Goal: Task Accomplishment & Management: Use online tool/utility

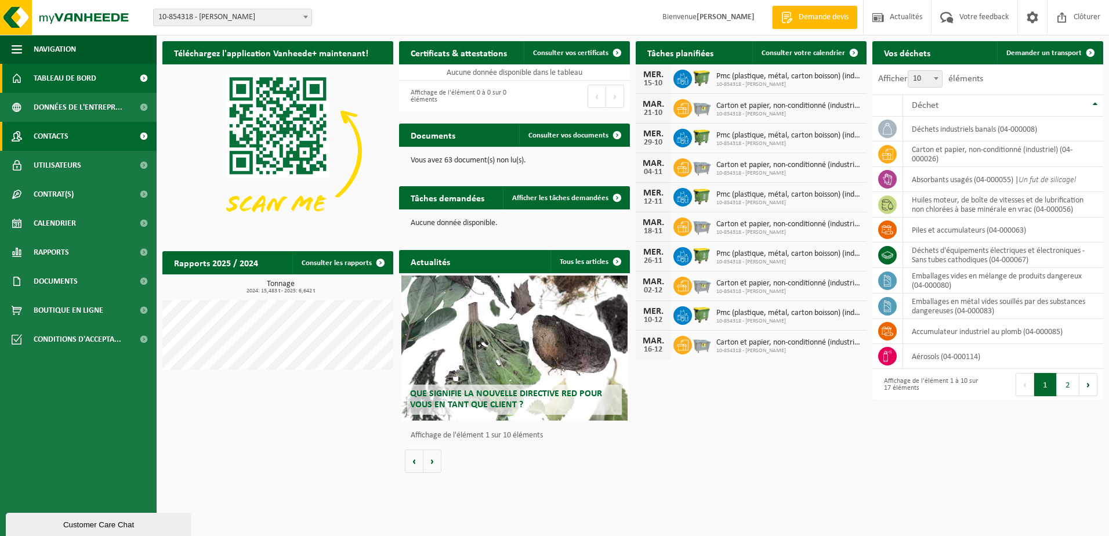
click at [67, 133] on span "Contacts" at bounding box center [51, 136] width 35 height 29
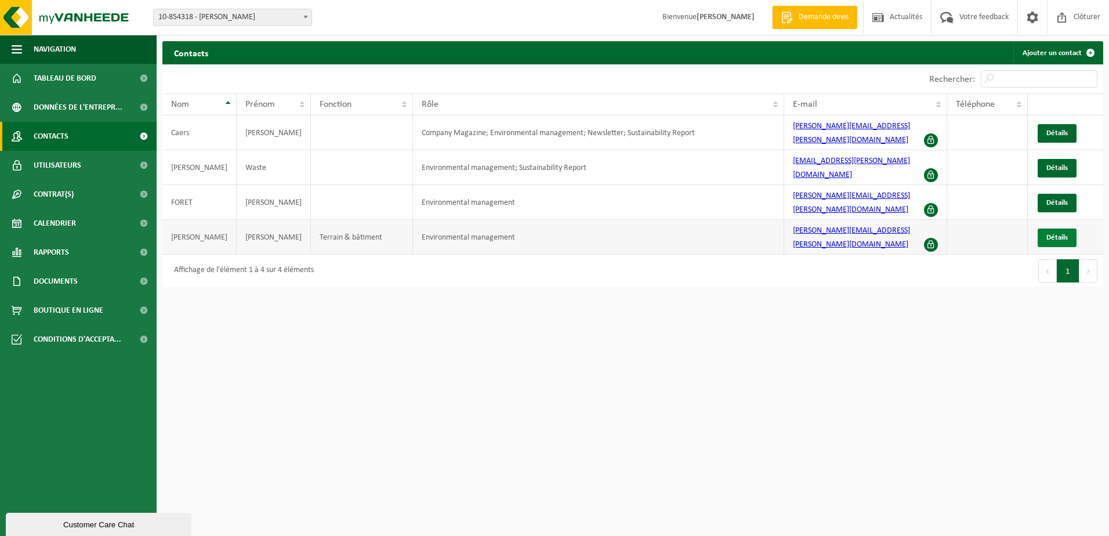
click at [1048, 234] on span "Détails" at bounding box center [1056, 238] width 21 height 8
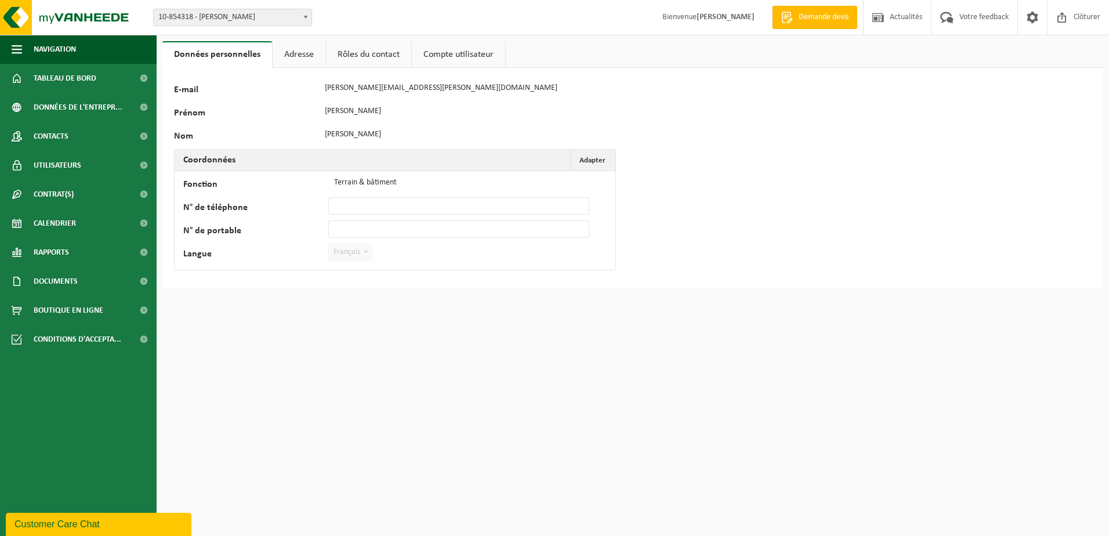
click at [372, 55] on link "Rôles du contact" at bounding box center [368, 54] width 85 height 27
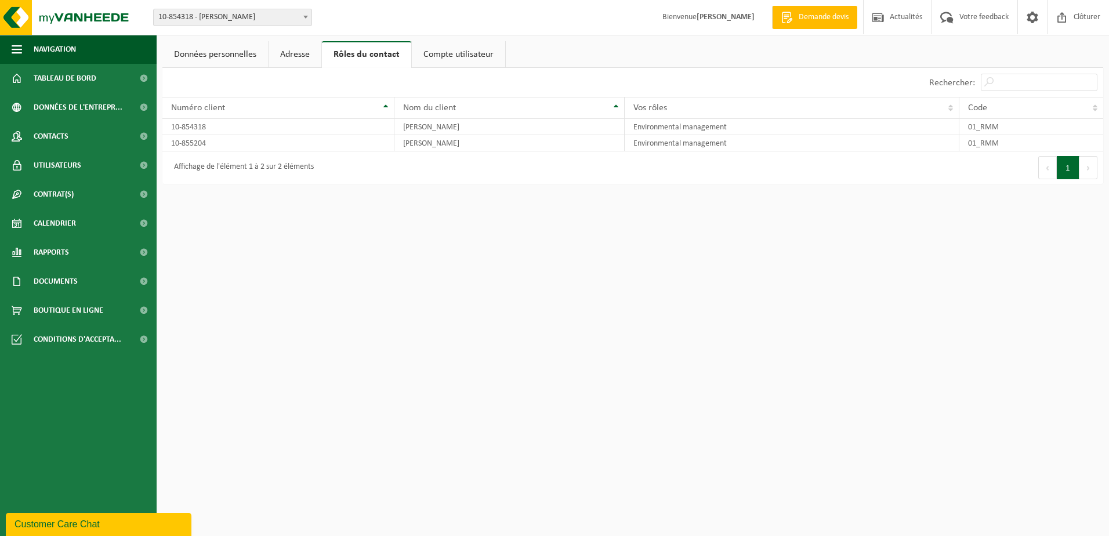
click at [299, 53] on link "Adresse" at bounding box center [295, 54] width 53 height 27
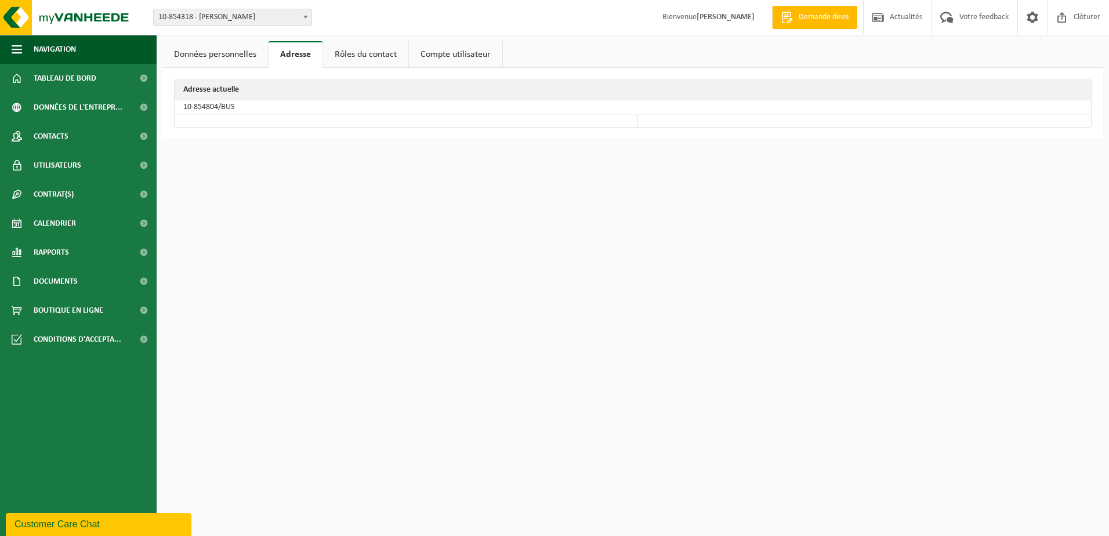
click at [245, 53] on link "Données personnelles" at bounding box center [215, 54] width 106 height 27
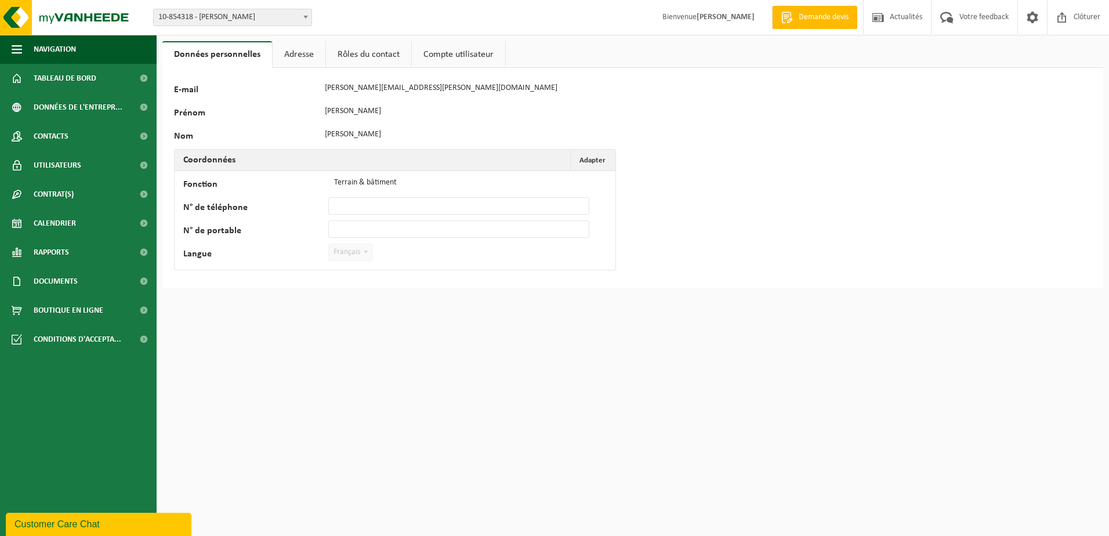
click at [452, 56] on link "Compte utilisateur" at bounding box center [458, 54] width 93 height 27
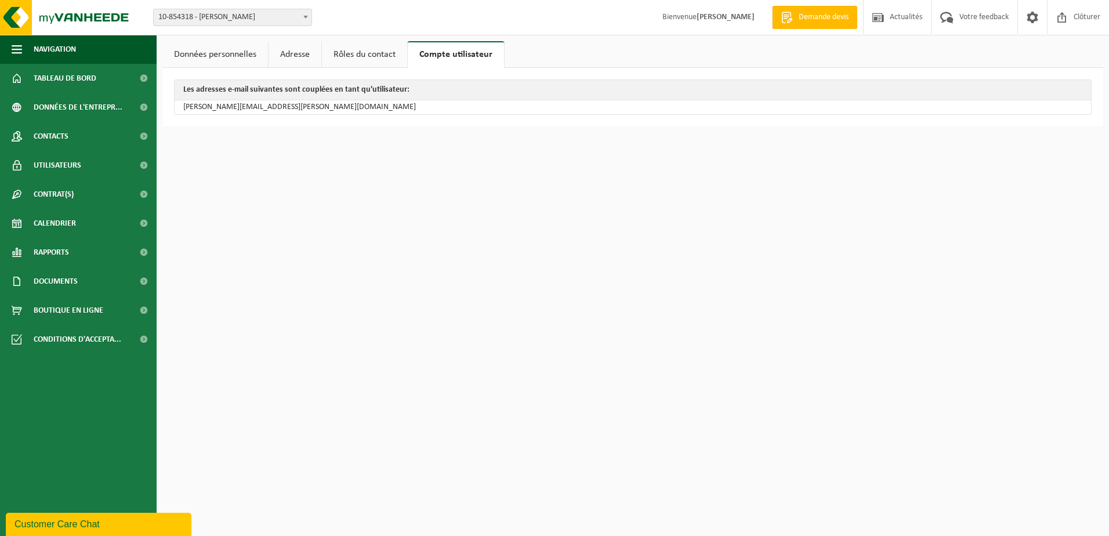
click at [230, 53] on link "Données personnelles" at bounding box center [215, 54] width 106 height 27
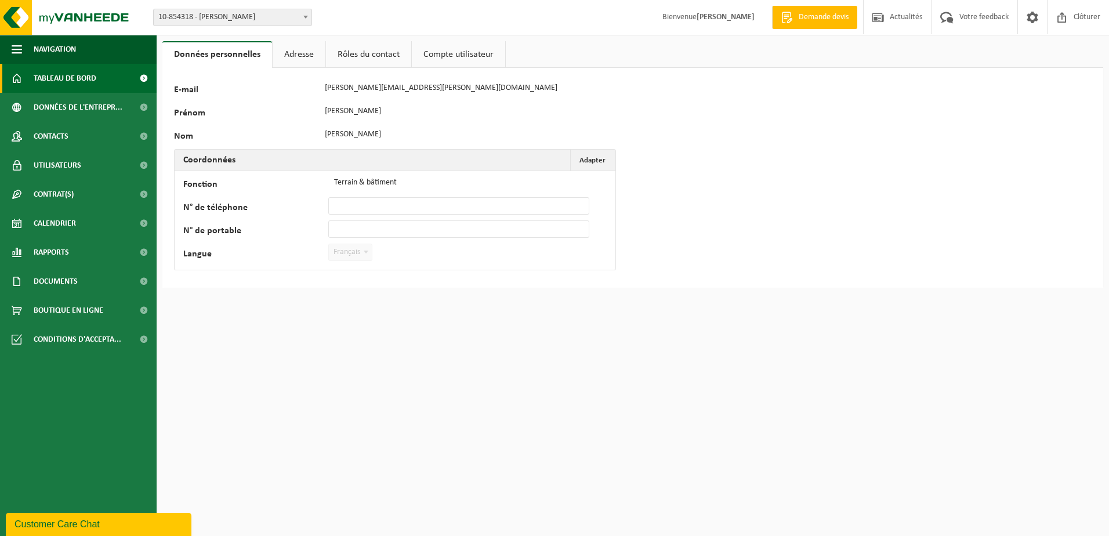
click at [71, 81] on span "Tableau de bord" at bounding box center [65, 78] width 63 height 29
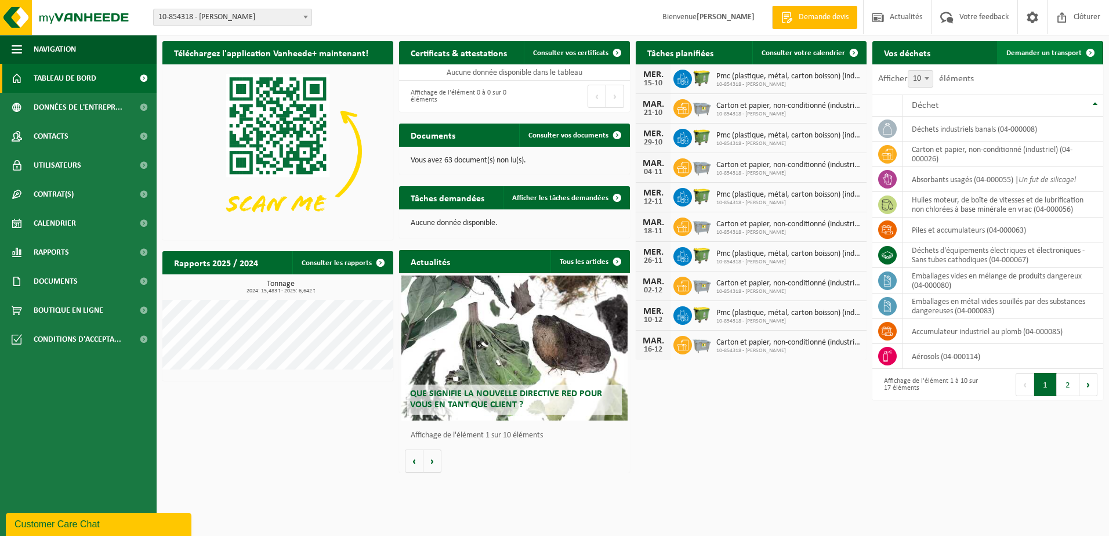
click at [1065, 55] on span "Demander un transport" at bounding box center [1043, 53] width 75 height 8
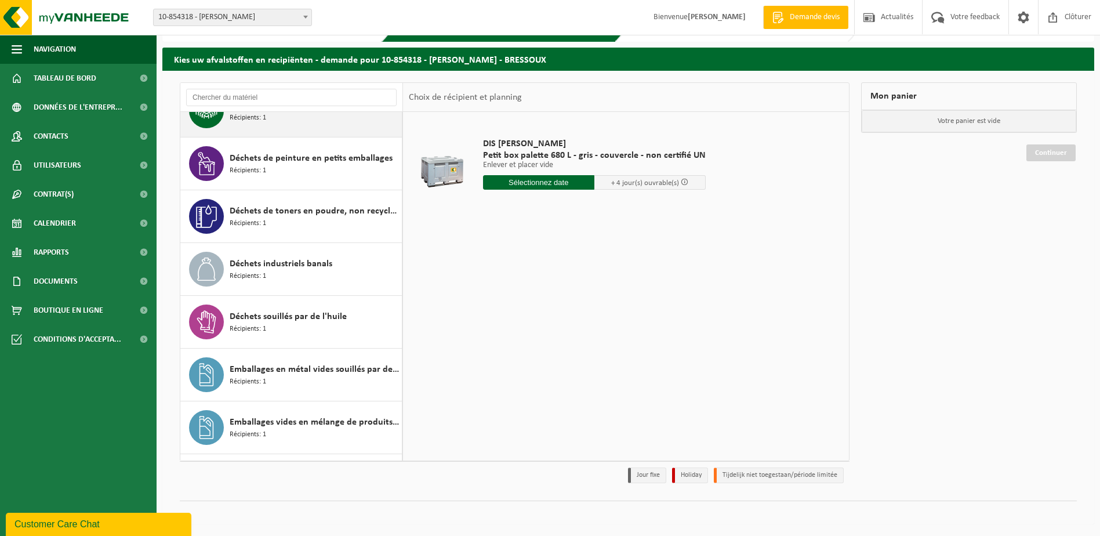
scroll to position [348, 0]
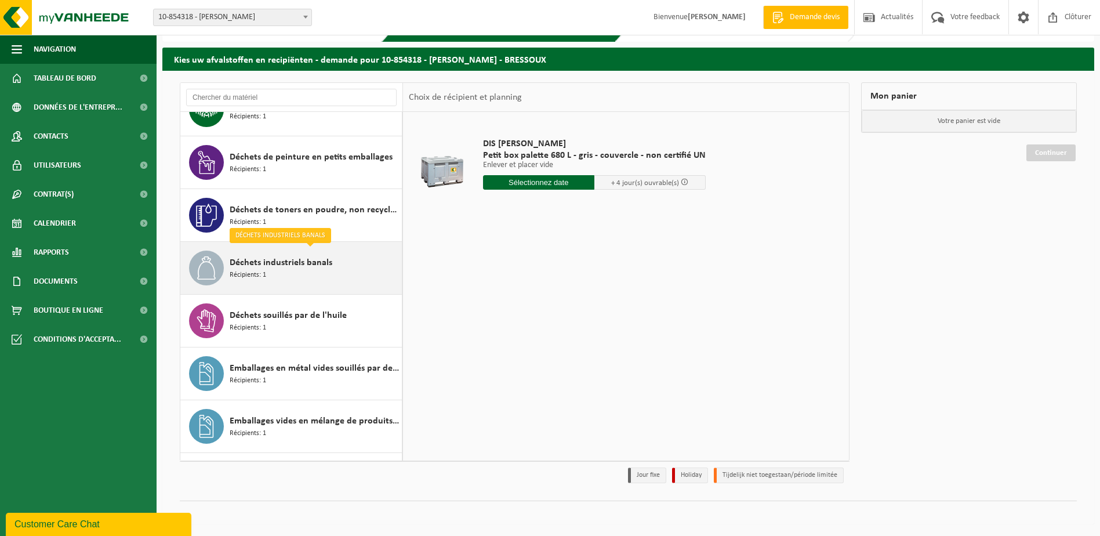
click at [292, 272] on div "Déchets industriels banals Récipients: 1" at bounding box center [314, 268] width 169 height 35
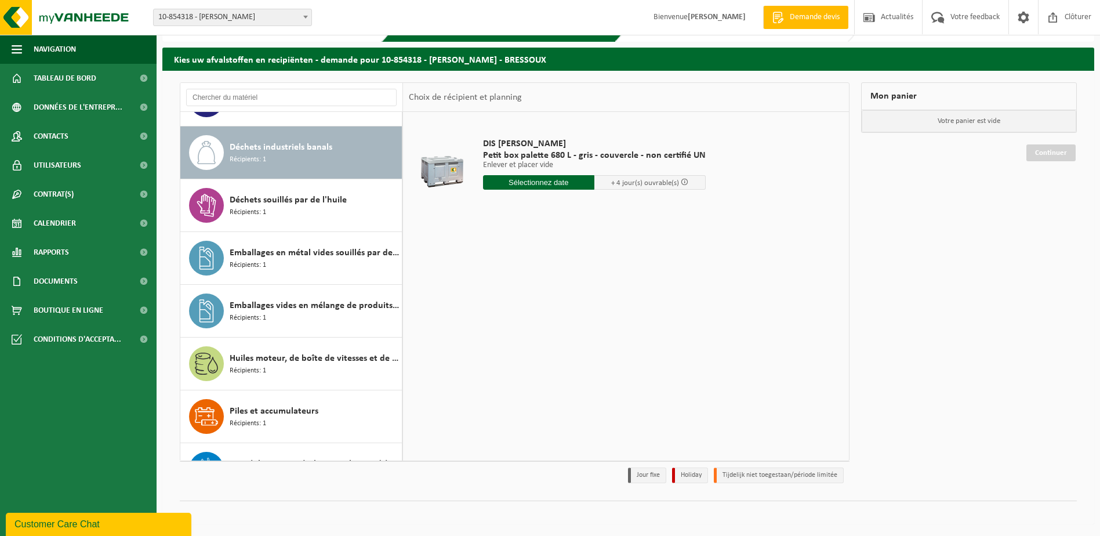
scroll to position [476, 0]
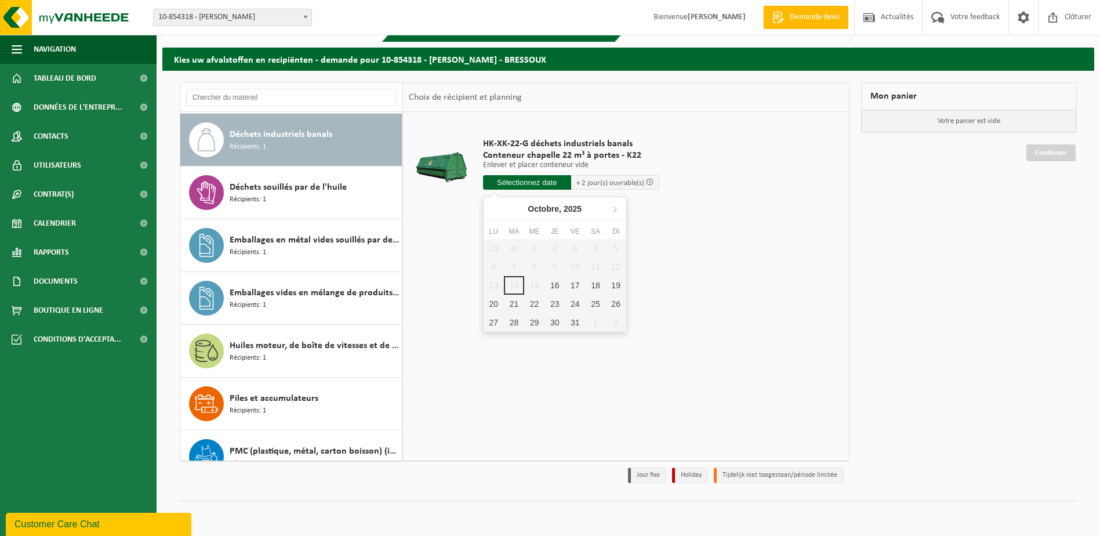
click at [534, 182] on input "text" at bounding box center [527, 182] width 88 height 15
click at [555, 287] on div "16" at bounding box center [555, 285] width 20 height 19
type input "à partir de 2025-10-16"
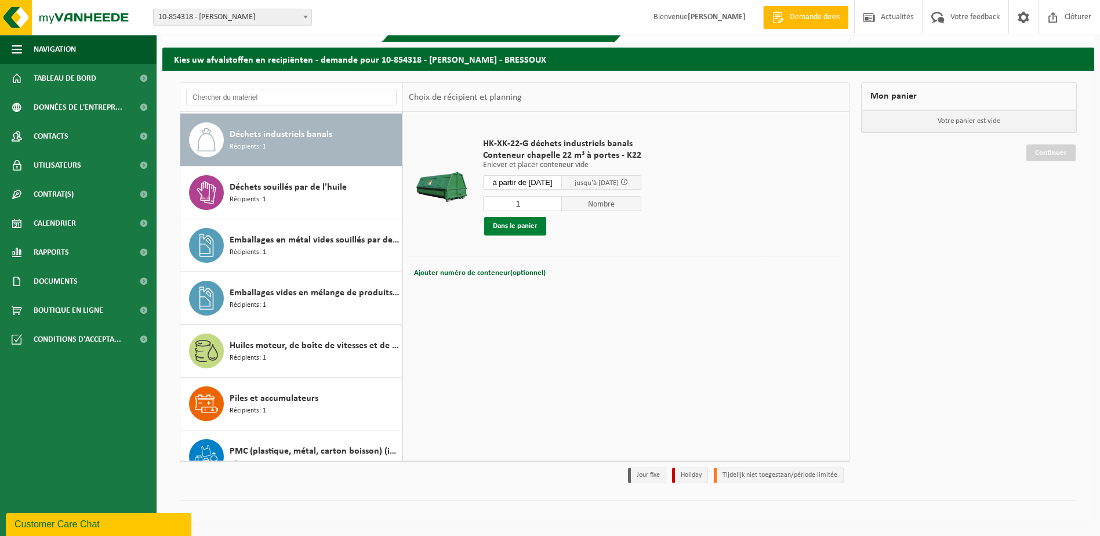
click at [524, 226] on button "Dans le panier" at bounding box center [515, 226] width 62 height 19
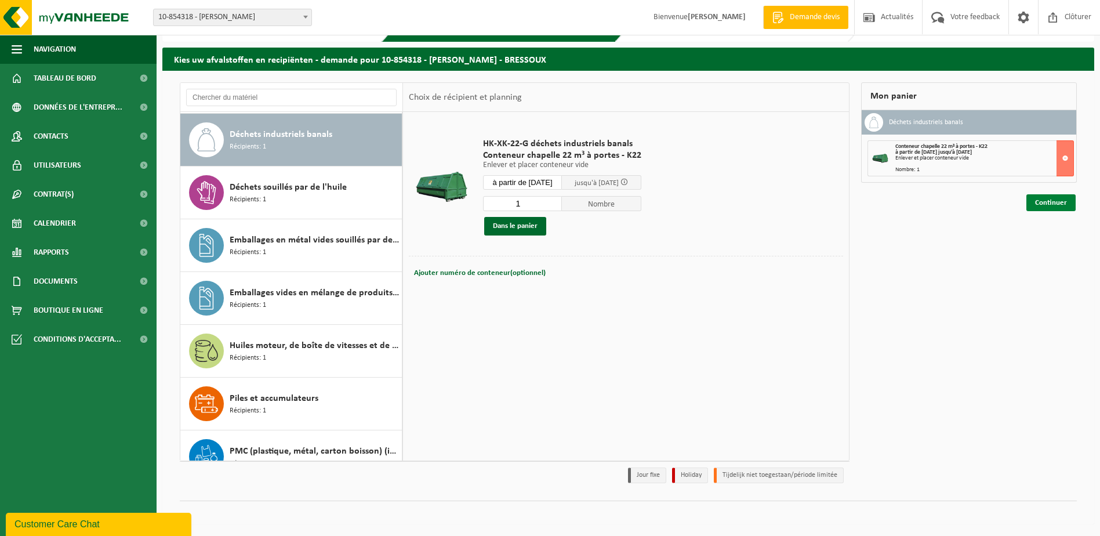
click at [1058, 203] on link "Continuer" at bounding box center [1051, 202] width 49 height 17
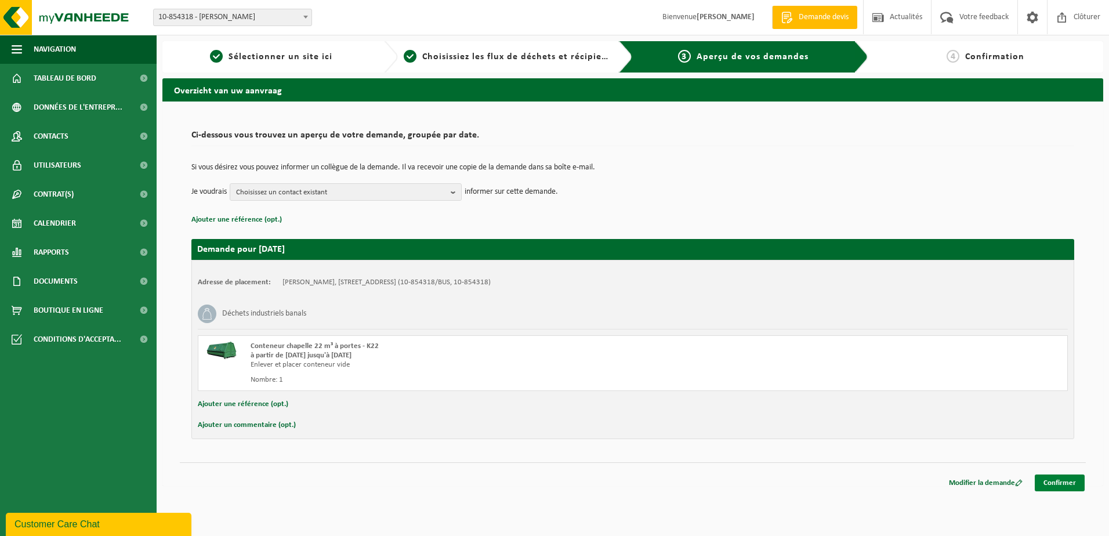
click at [1067, 482] on link "Confirmer" at bounding box center [1060, 483] width 50 height 17
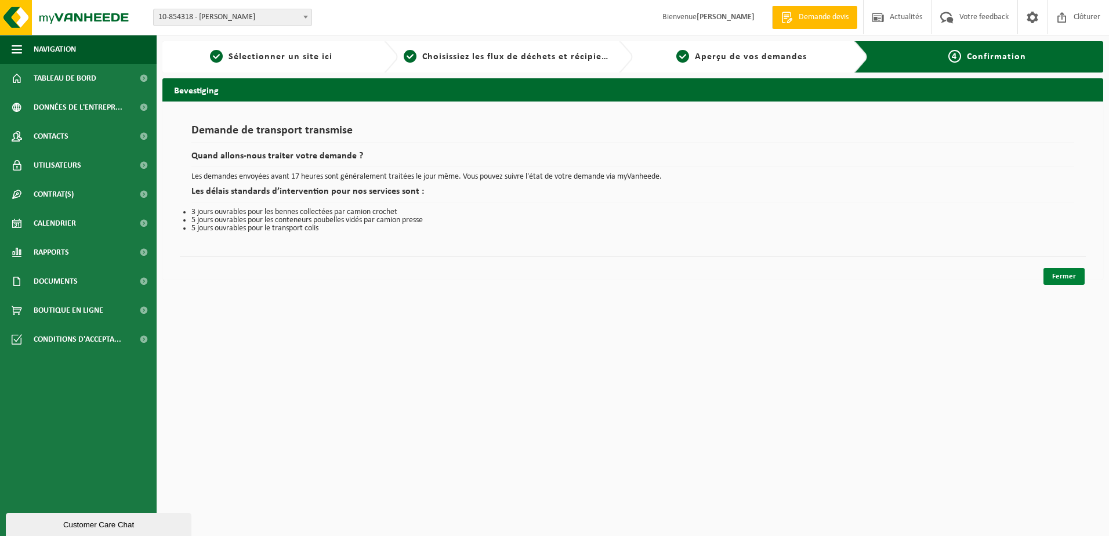
click at [1070, 277] on link "Fermer" at bounding box center [1064, 276] width 41 height 17
